Goal: Information Seeking & Learning: Learn about a topic

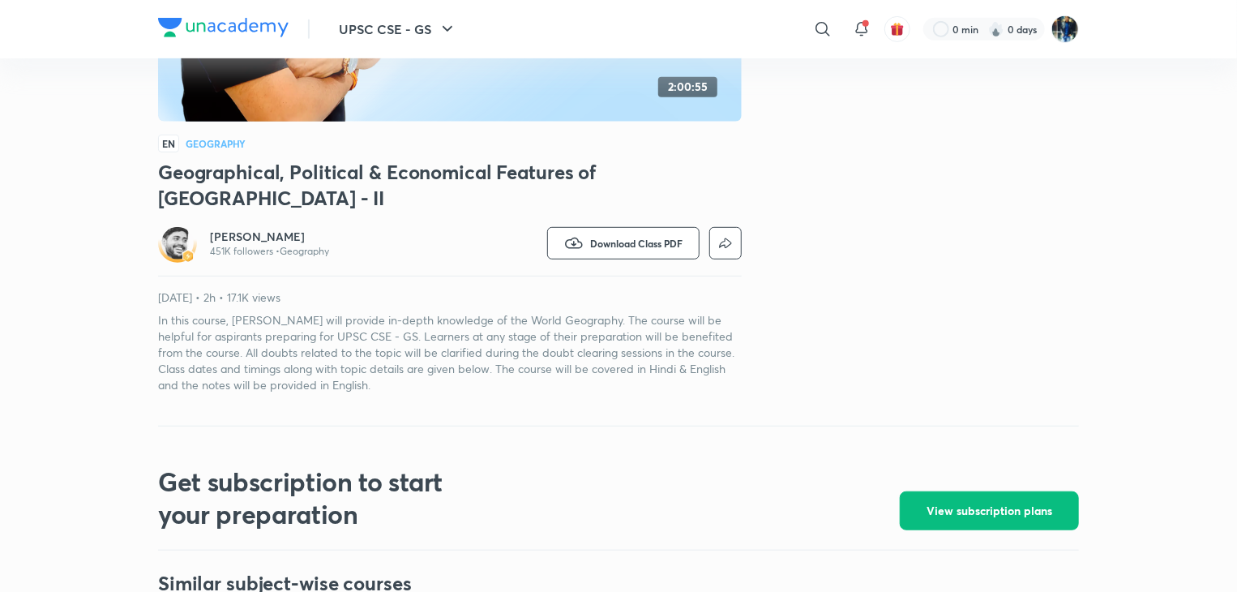
scroll to position [379, 0]
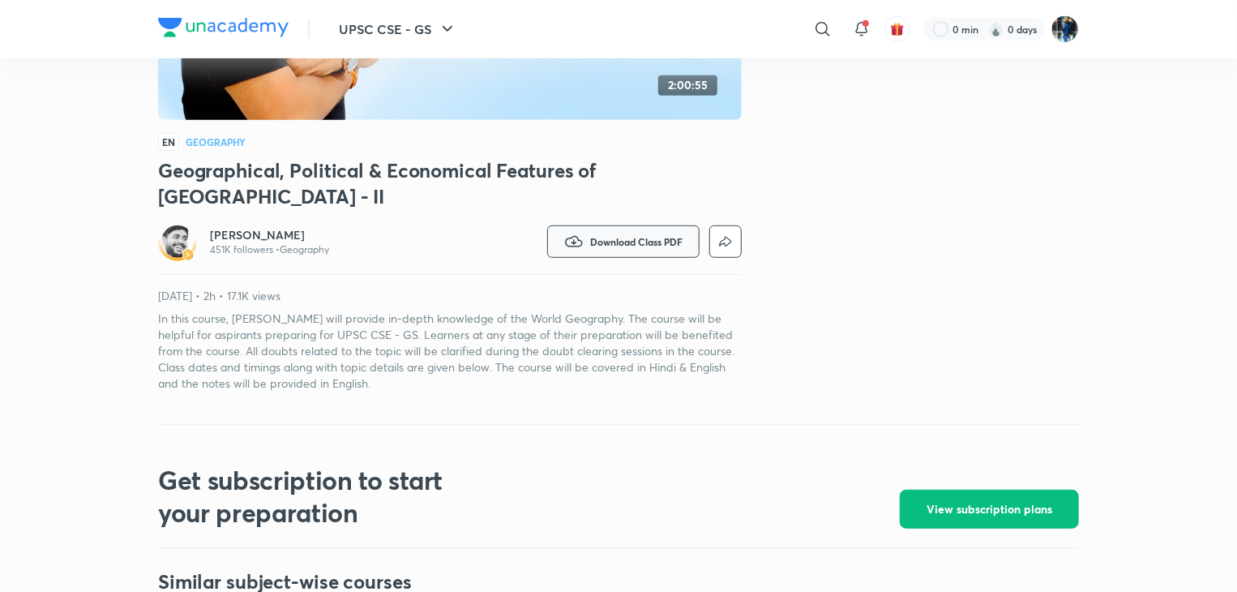
click at [670, 243] on span "Download Class PDF" at bounding box center [636, 241] width 92 height 13
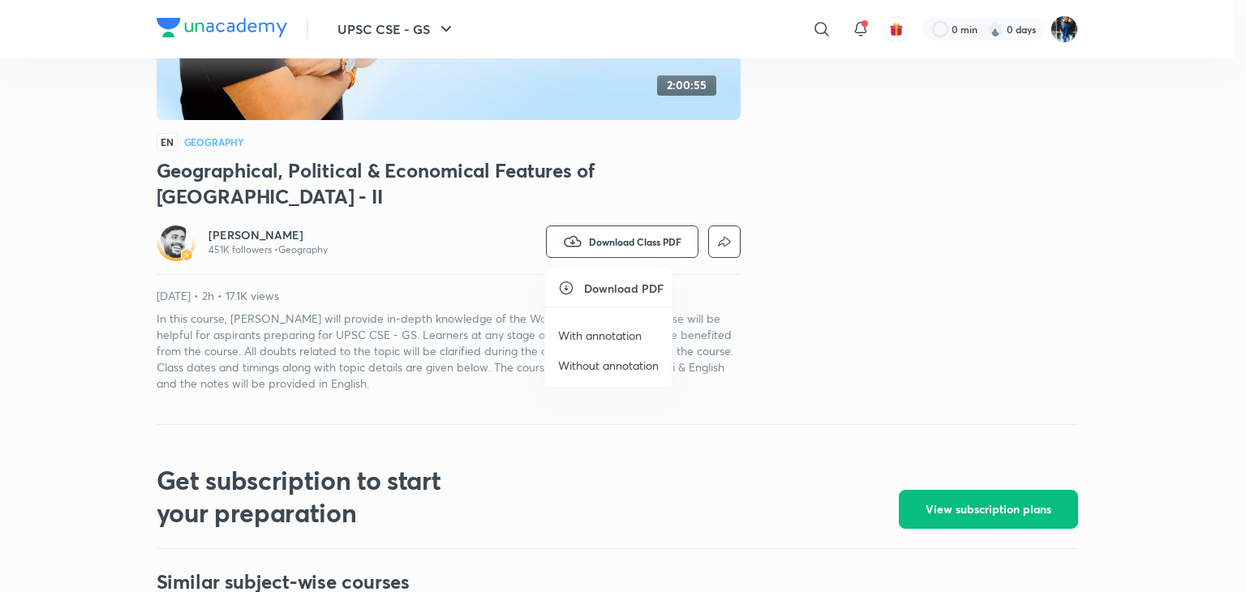
click at [575, 364] on p "Without annotation" at bounding box center [608, 365] width 101 height 17
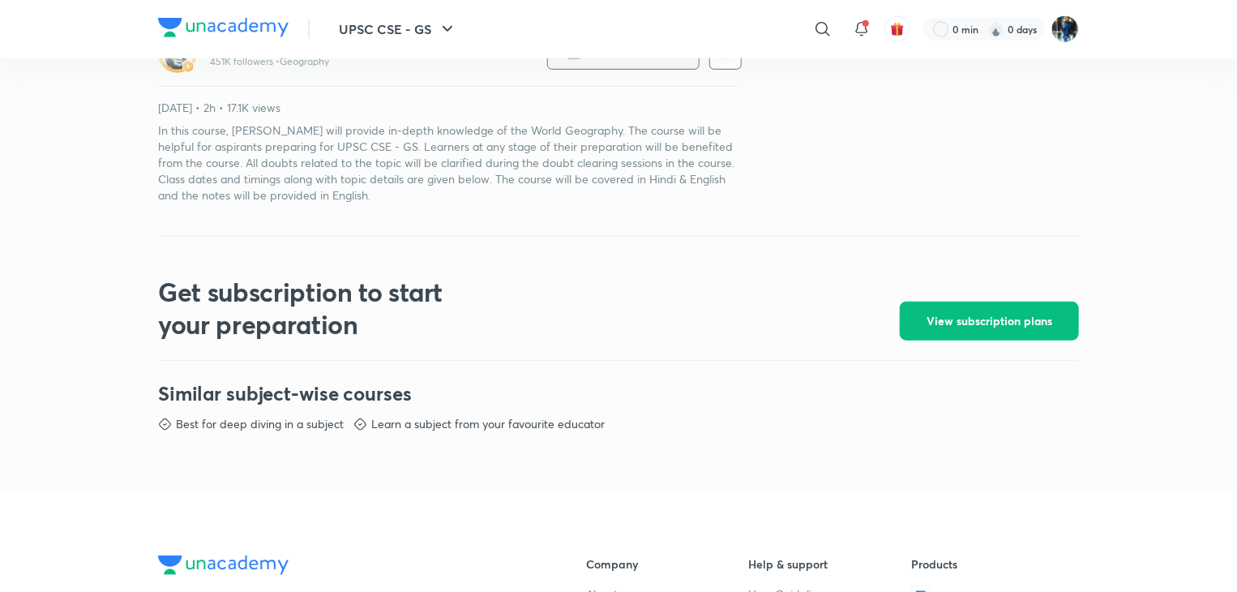
scroll to position [567, 0]
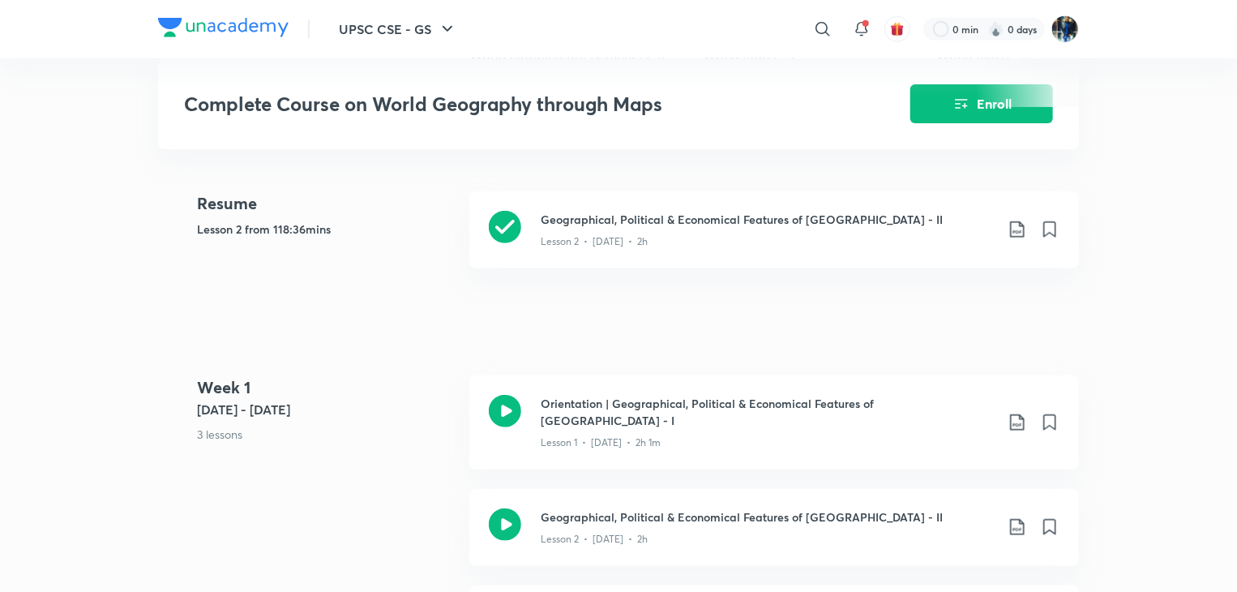
scroll to position [637, 0]
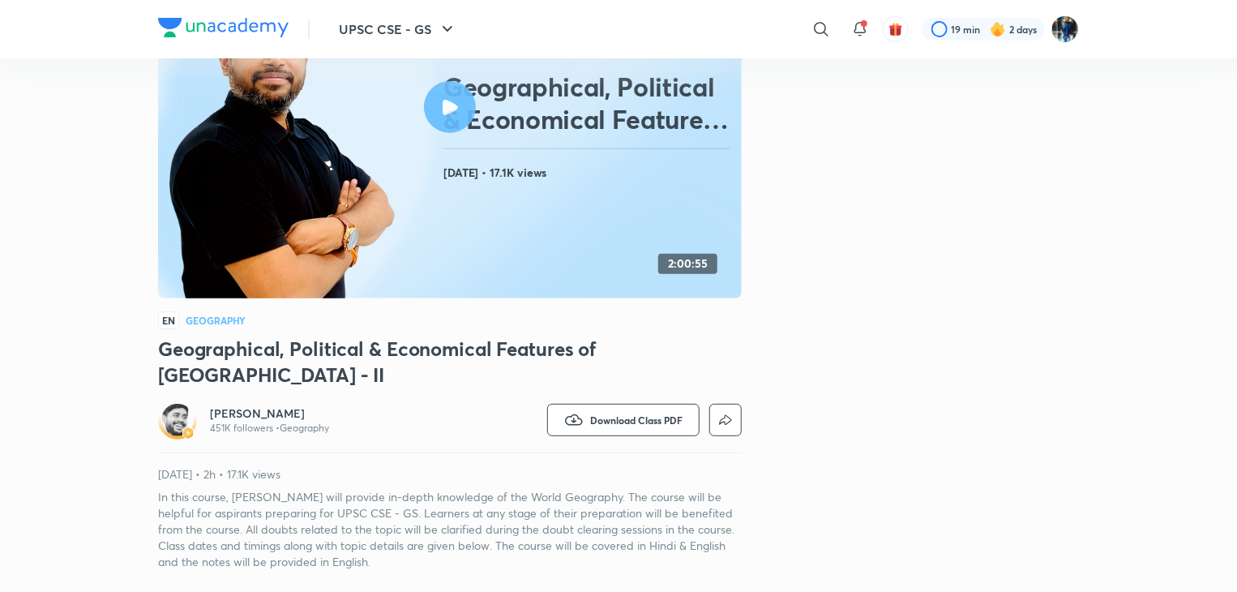
scroll to position [165, 0]
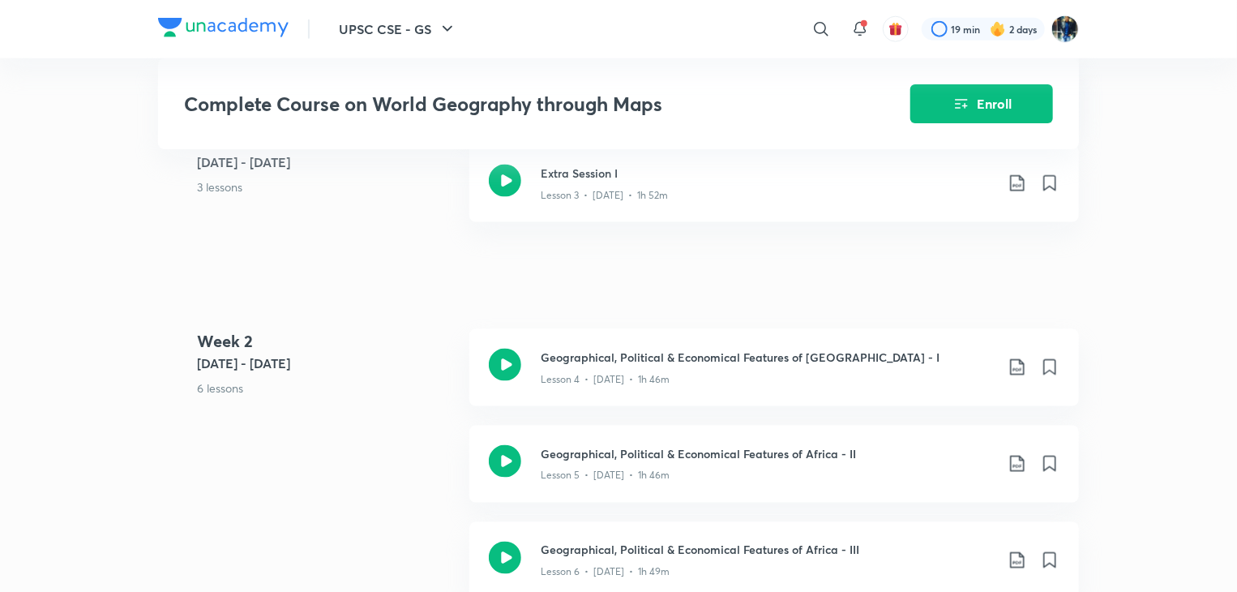
scroll to position [1082, 0]
click at [676, 364] on div "Lesson 4 • Jan 8 • 1h 46m" at bounding box center [768, 374] width 454 height 21
